Goal: Answer question/provide support

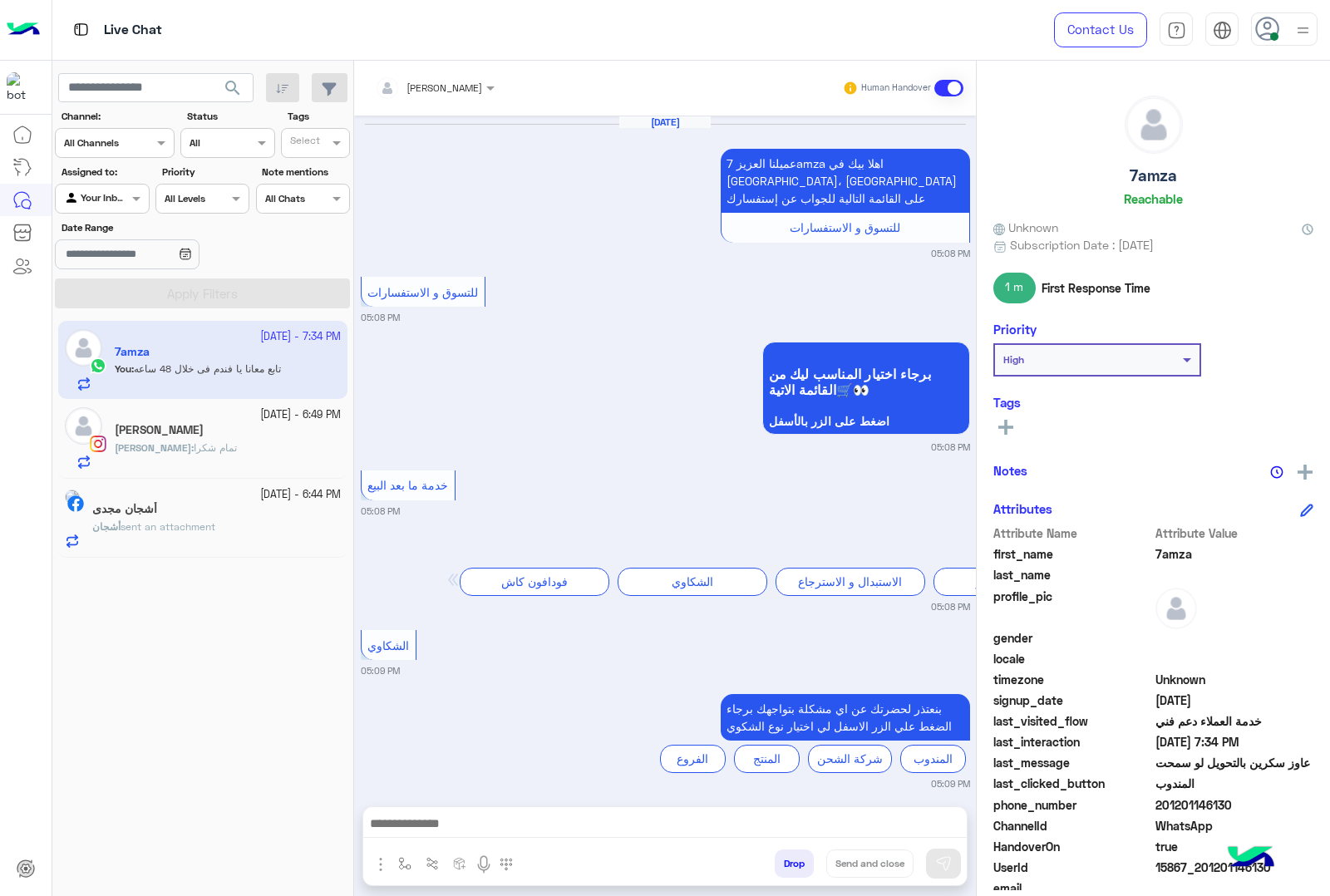
scroll to position [1498, 0]
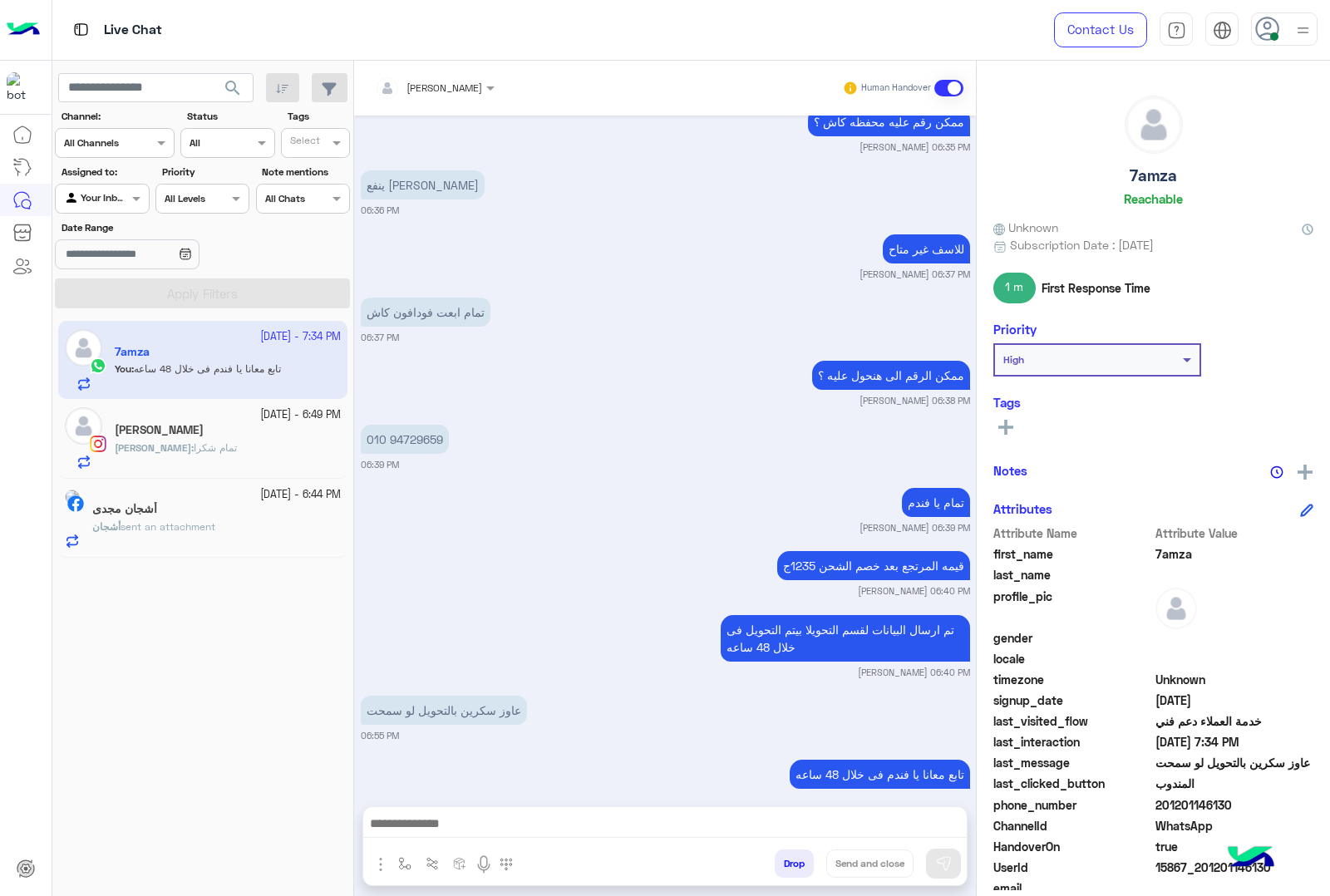
click at [262, 413] on small "[DATE] - 6:49 PM" at bounding box center [300, 415] width 80 height 16
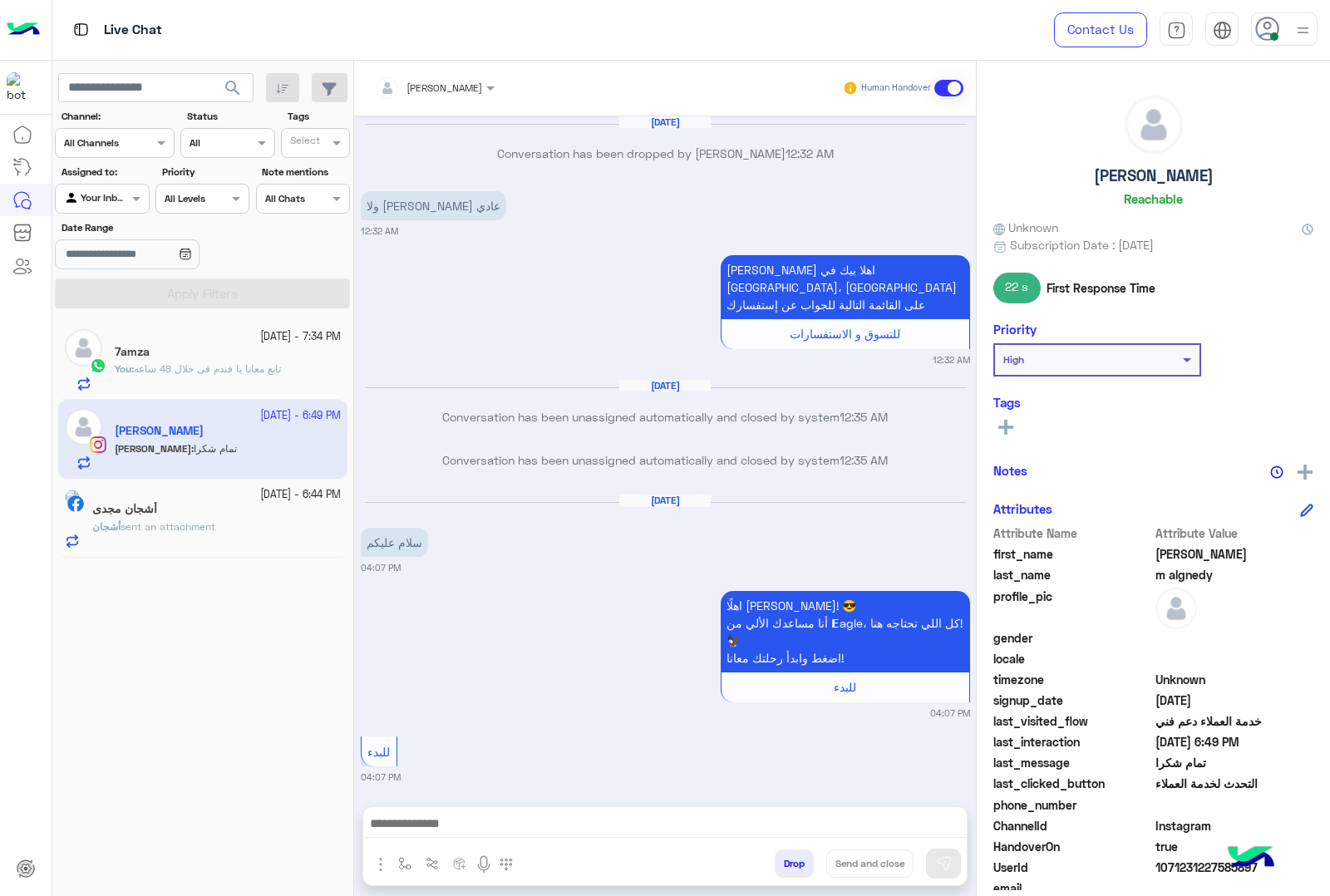
scroll to position [2232, 0]
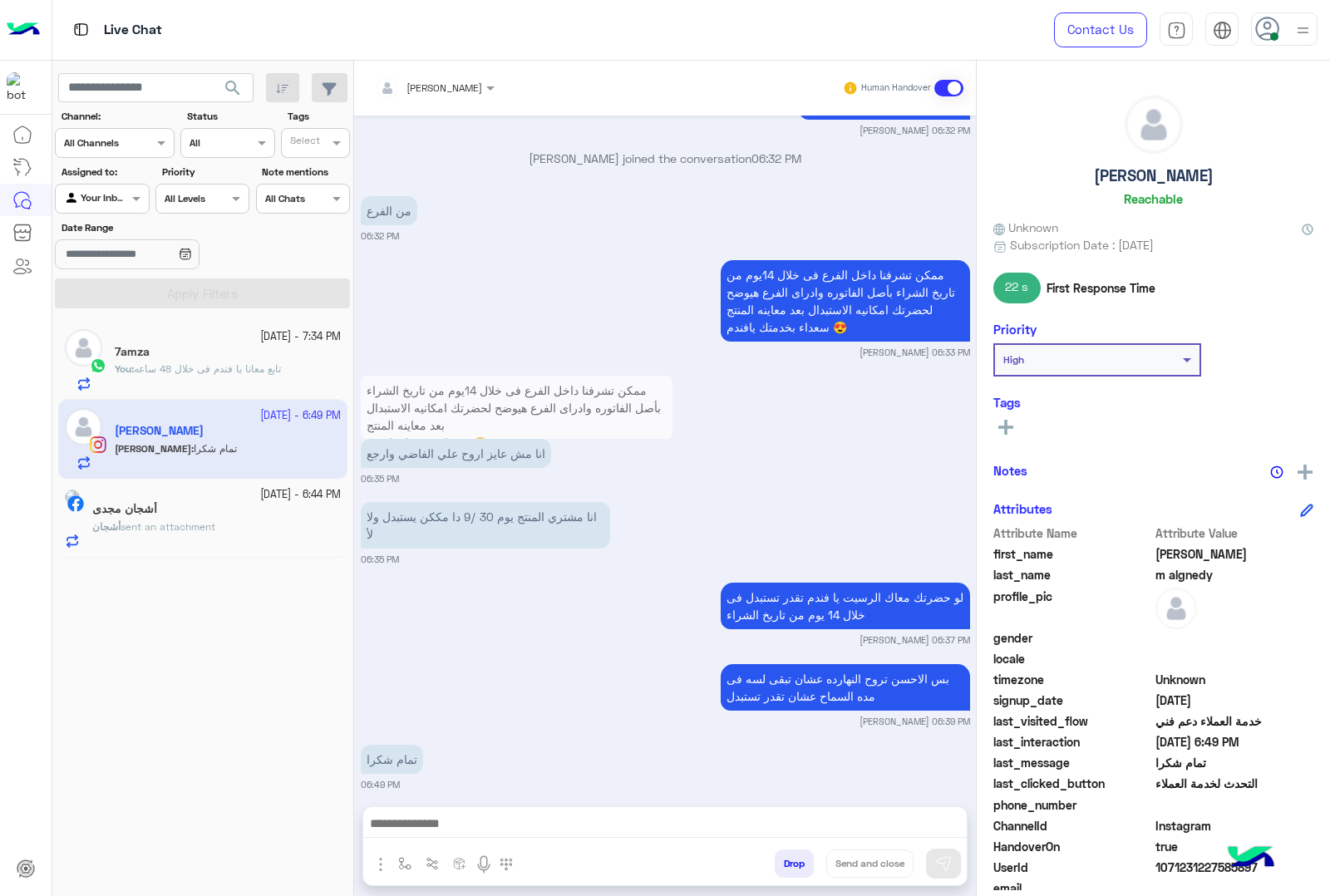
click at [796, 858] on button "Drop" at bounding box center [793, 863] width 39 height 28
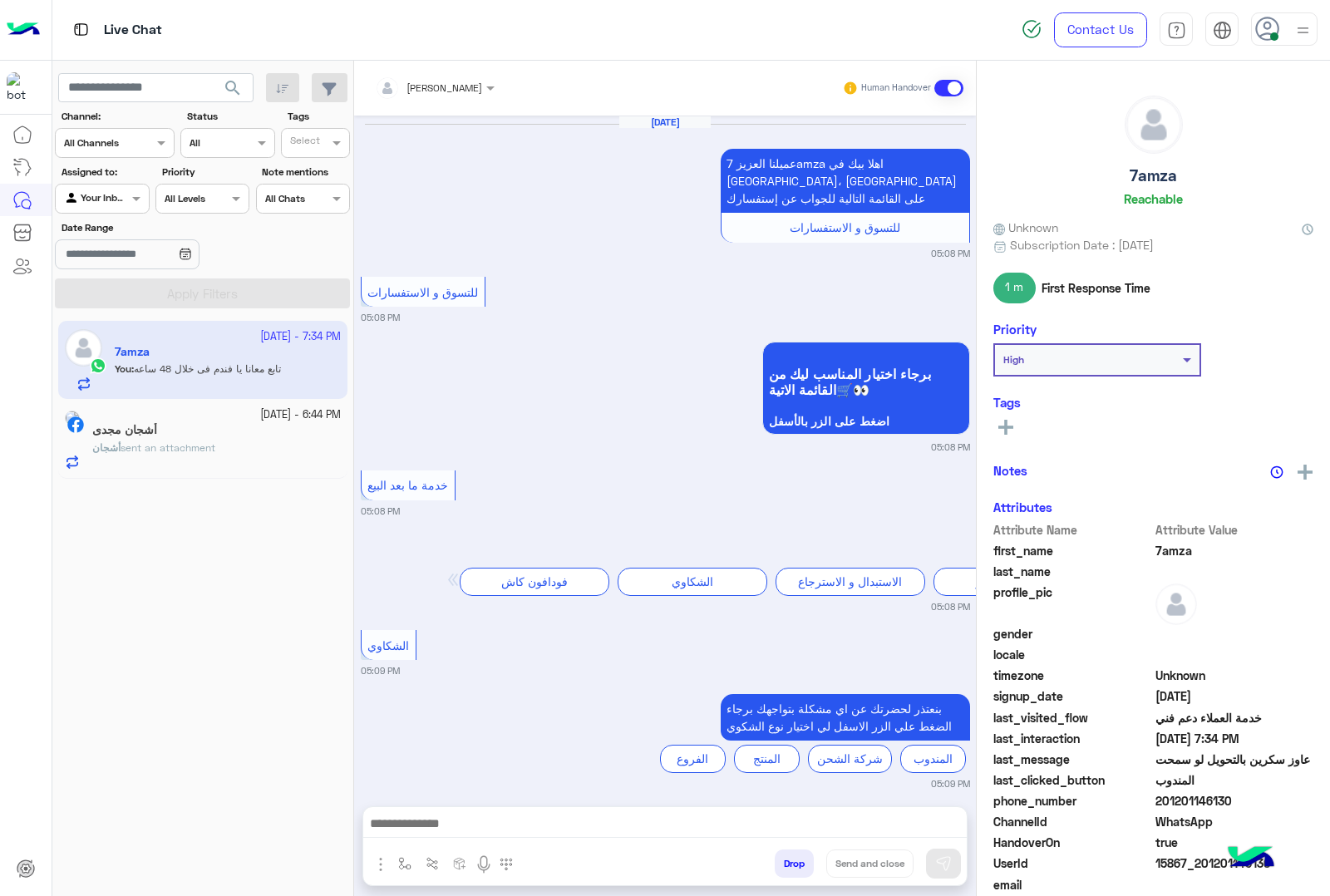
scroll to position [1500, 0]
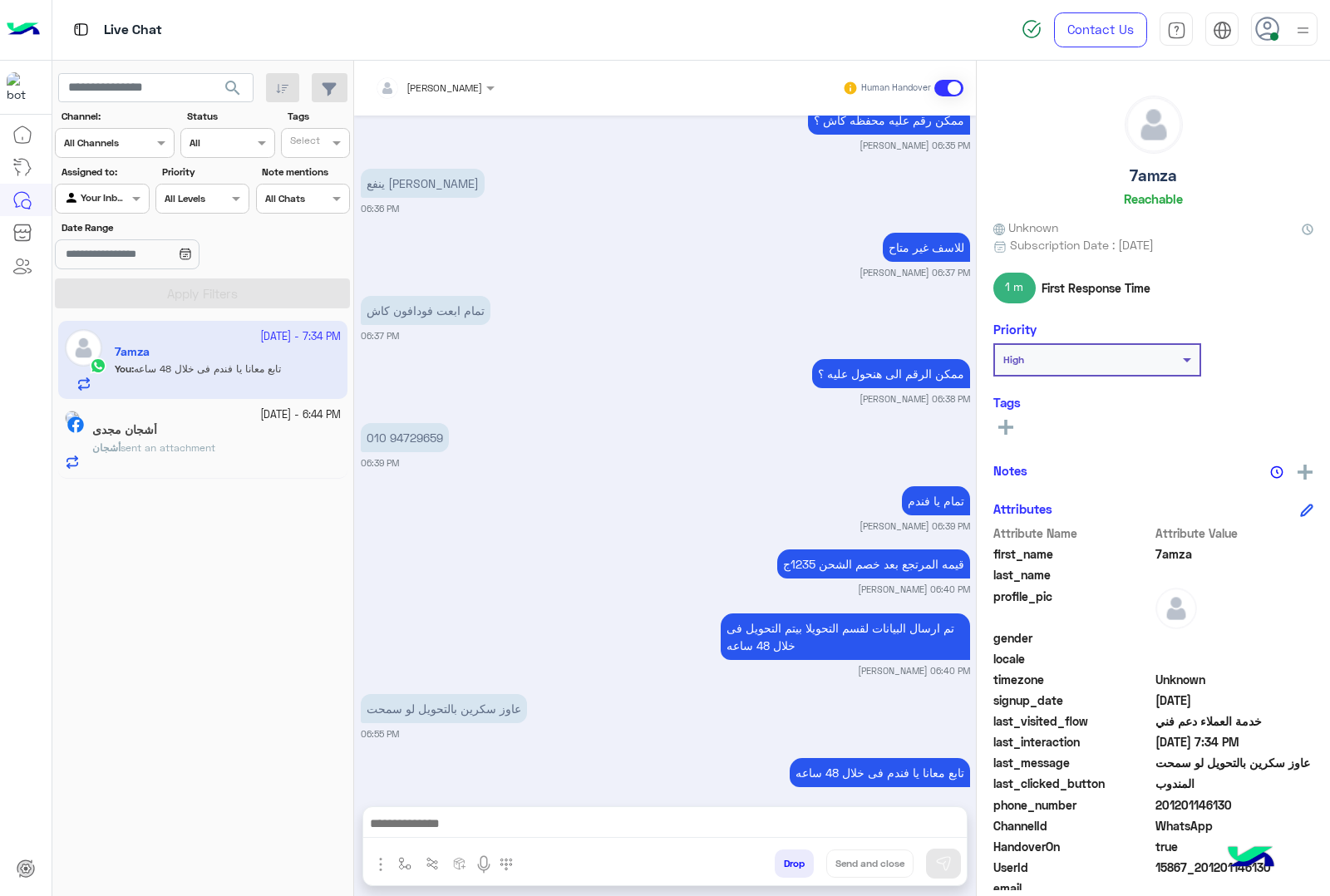
click at [783, 862] on button "Drop" at bounding box center [793, 863] width 39 height 28
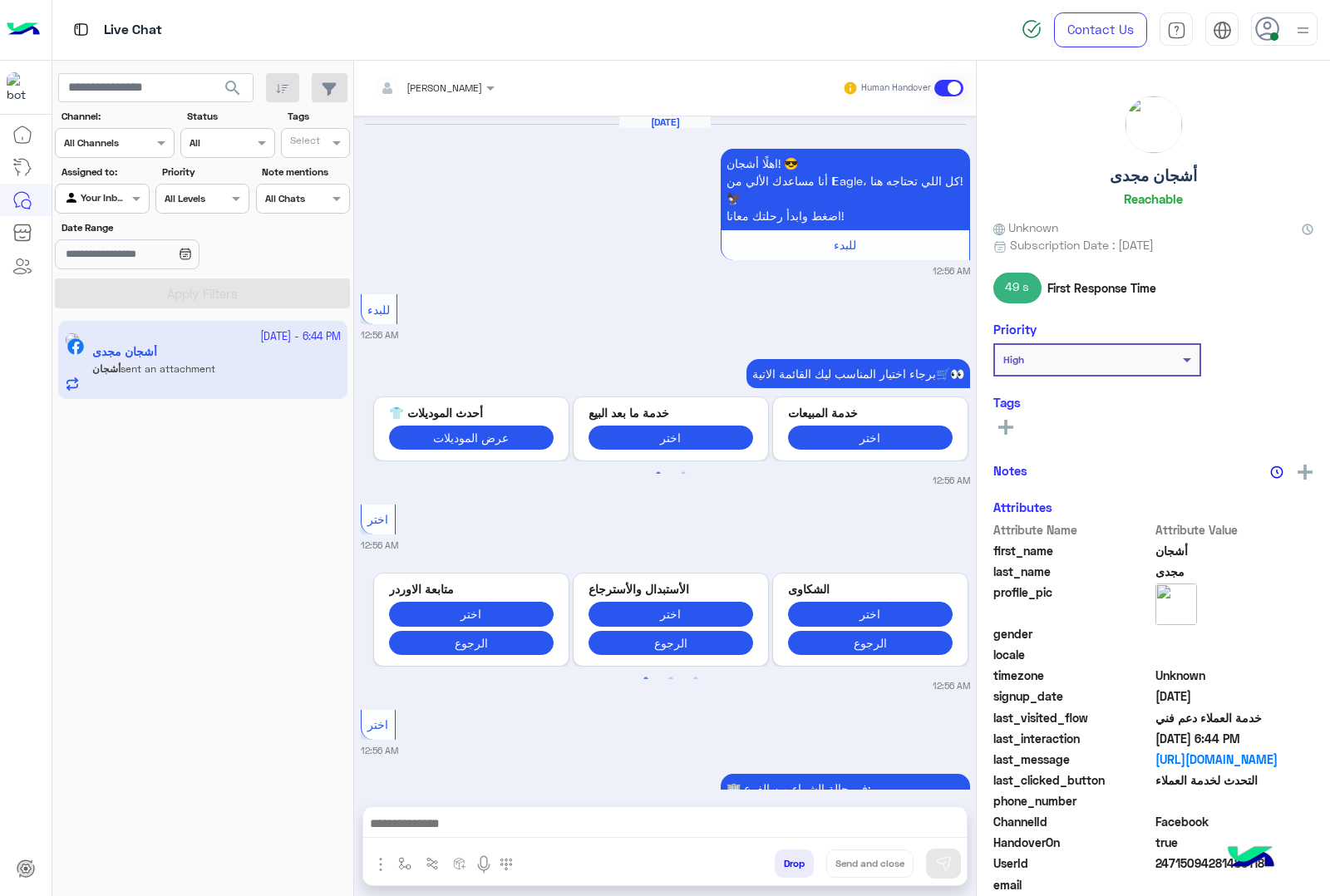
scroll to position [3465, 0]
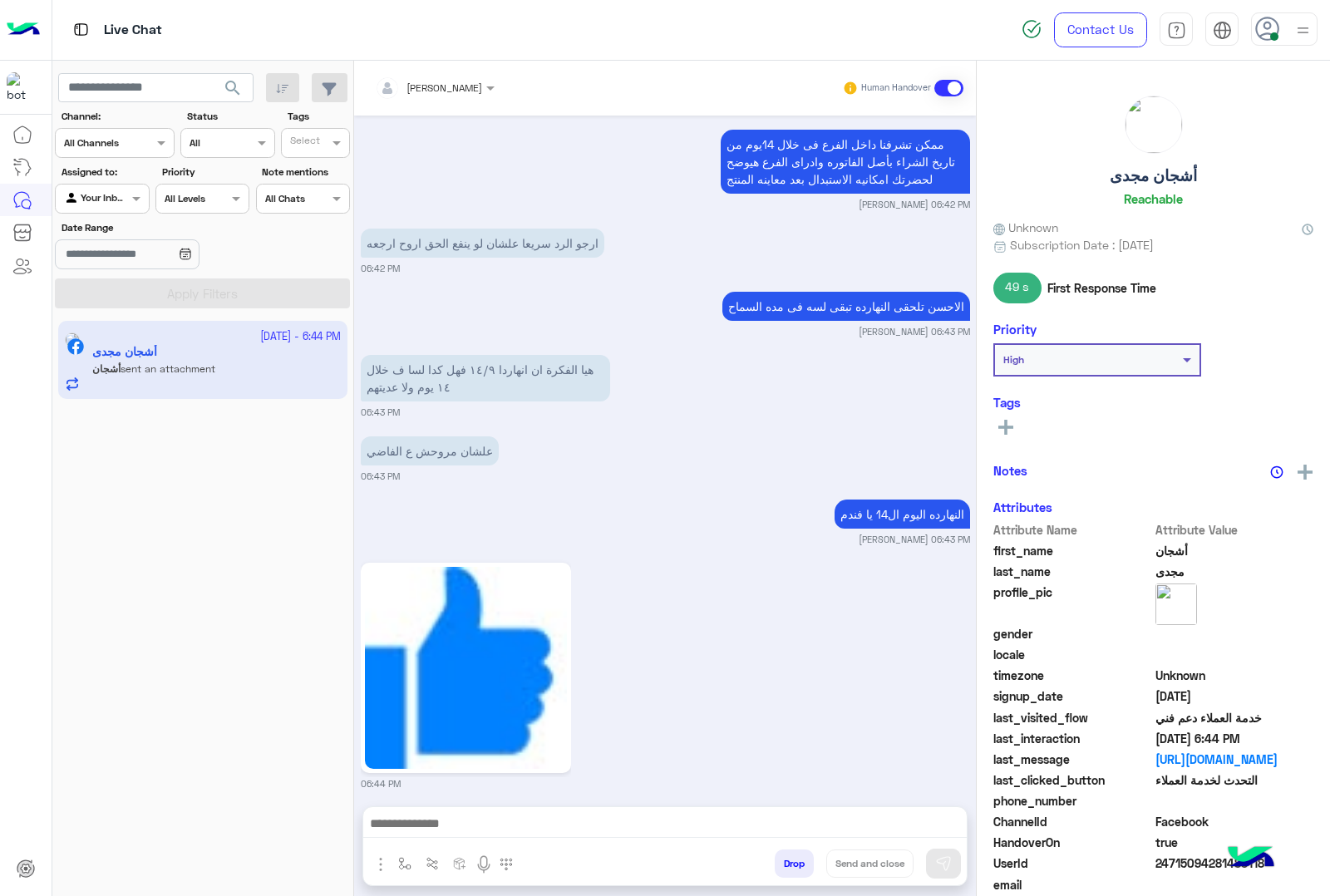
click at [784, 862] on button "Drop" at bounding box center [793, 863] width 39 height 28
